Goal: Task Accomplishment & Management: Use online tool/utility

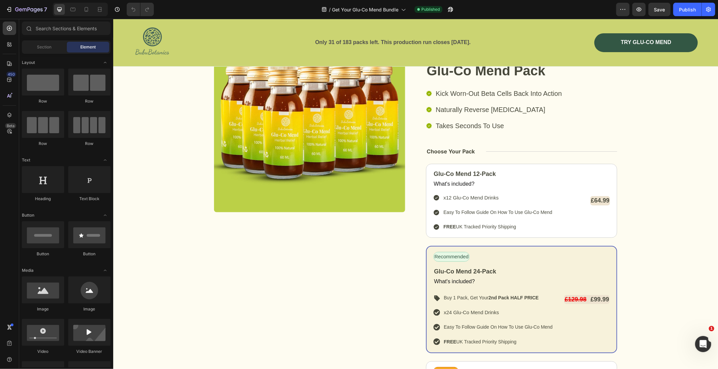
scroll to position [2994, 0]
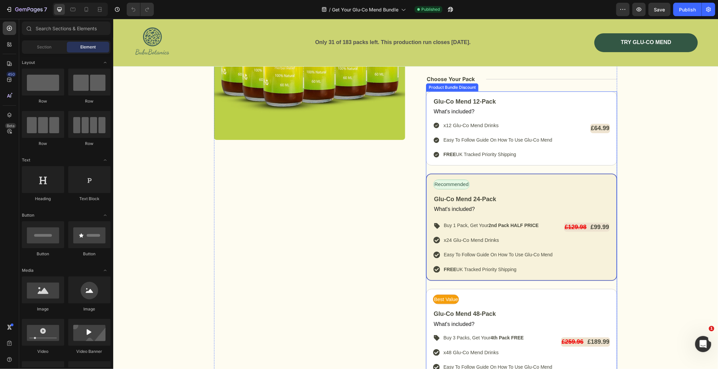
click at [476, 166] on div "Glu-Co Mend 12-Pack Text Block What's included? Text Block x12 Glu-Co Mend Drin…" at bounding box center [521, 243] width 191 height 304
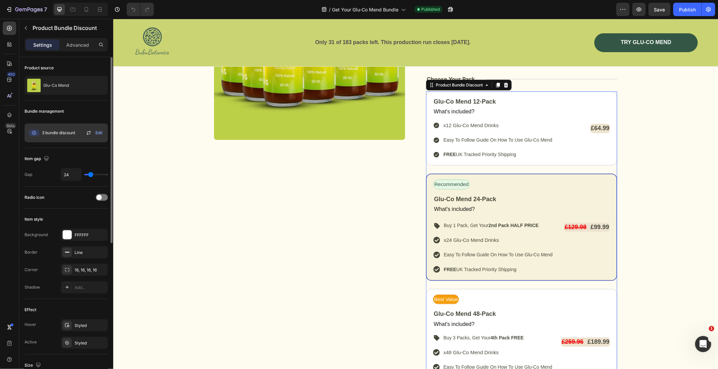
click at [88, 132] on icon at bounding box center [89, 133] width 8 height 8
click at [97, 132] on span "Edit" at bounding box center [98, 133] width 7 height 6
click at [86, 133] on icon at bounding box center [89, 133] width 8 height 8
click at [690, 8] on div "Publish" at bounding box center [687, 9] width 17 height 7
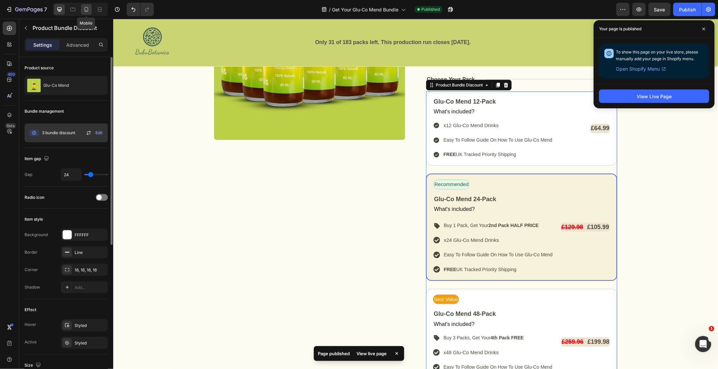
click at [85, 9] on icon at bounding box center [86, 9] width 7 height 7
type input "20"
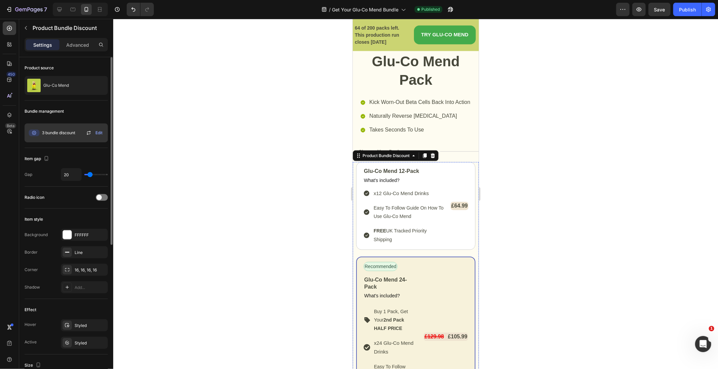
scroll to position [3139, 0]
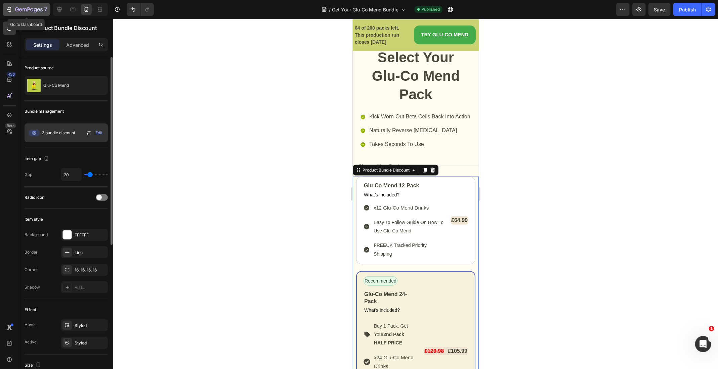
click at [32, 13] on div "7" at bounding box center [31, 9] width 32 height 8
